Goal: Task Accomplishment & Management: Use online tool/utility

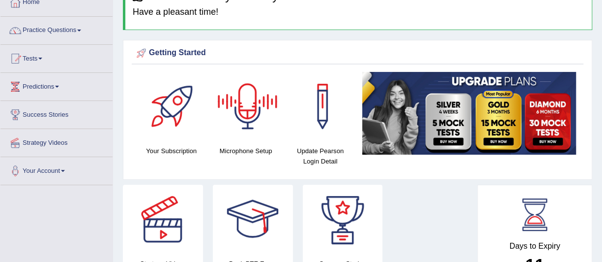
scroll to position [51, 0]
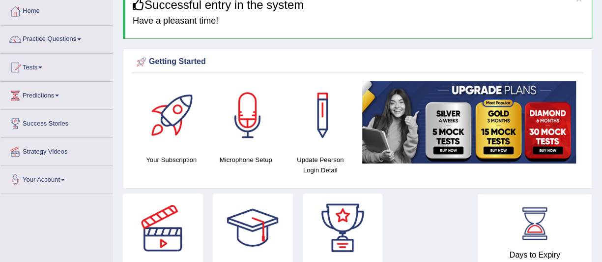
click at [42, 67] on span at bounding box center [40, 67] width 4 height 2
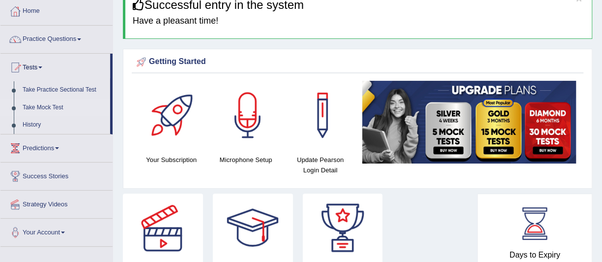
click at [46, 105] on link "Take Mock Test" at bounding box center [64, 108] width 92 height 18
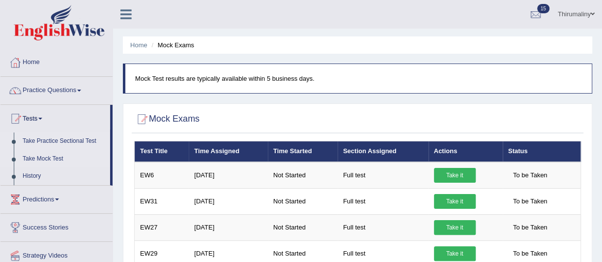
click at [48, 142] on link "Take Practice Sectional Test" at bounding box center [64, 141] width 92 height 18
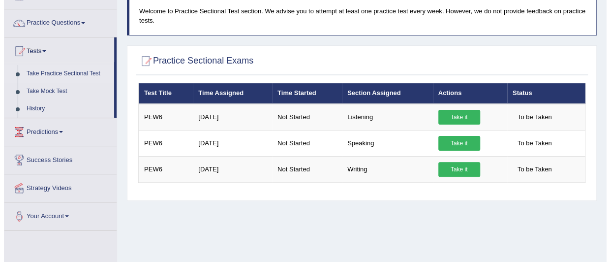
scroll to position [67, 0]
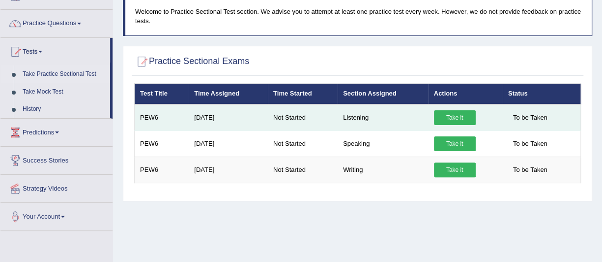
click at [453, 114] on link "Take it" at bounding box center [455, 117] width 42 height 15
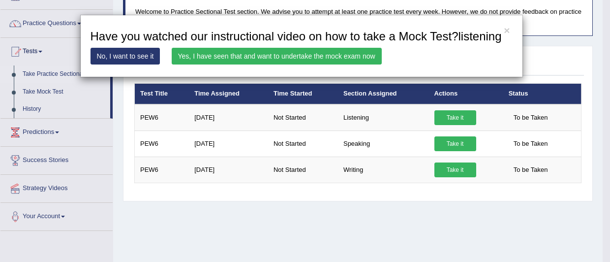
click at [316, 50] on link "Yes, I have seen that and want to undertake the mock exam now" at bounding box center [277, 56] width 210 height 17
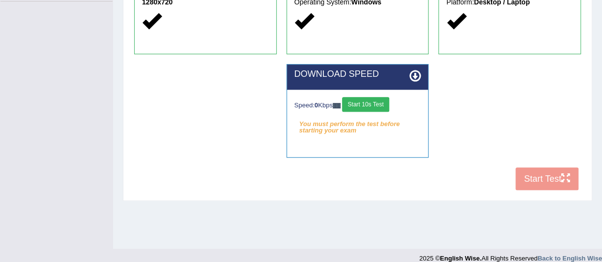
scroll to position [245, 0]
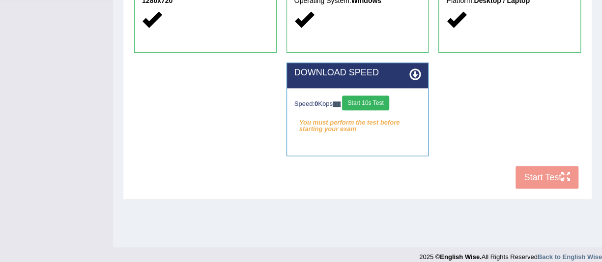
click at [371, 101] on button "Start 10s Test" at bounding box center [365, 102] width 47 height 15
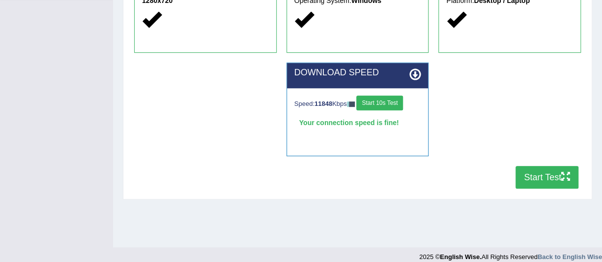
click at [552, 171] on button "Start Test" at bounding box center [547, 177] width 63 height 23
